Goal: Navigation & Orientation: Find specific page/section

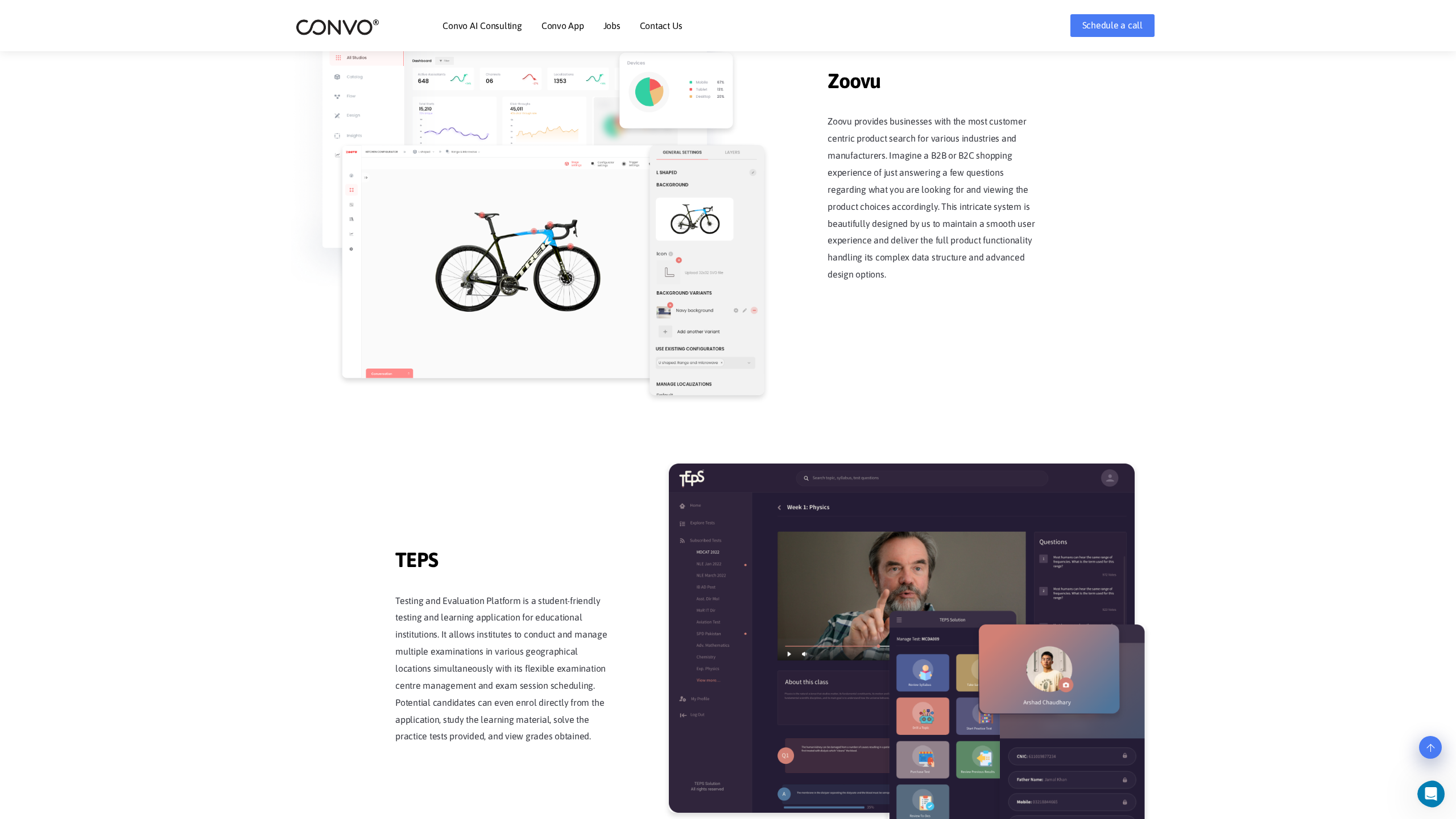
scroll to position [2228, 0]
